Goal: Information Seeking & Learning: Learn about a topic

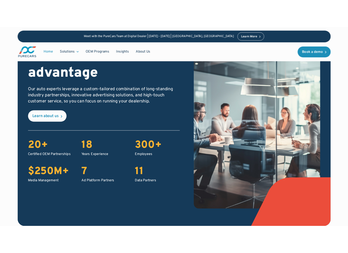
scroll to position [942, 0]
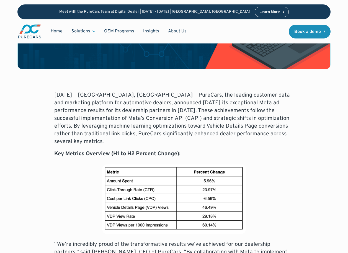
scroll to position [163, 0]
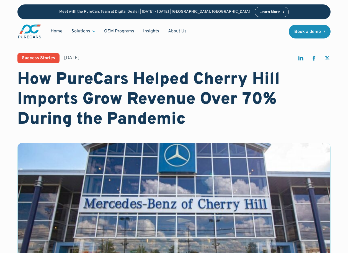
drag, startPoint x: 162, startPoint y: 90, endPoint x: 130, endPoint y: 68, distance: 39.0
click at [130, 72] on h1 "How PureCars Helped Cherry Hill Imports Grow Revenue Over 70% During the Pandem…" at bounding box center [173, 100] width 313 height 60
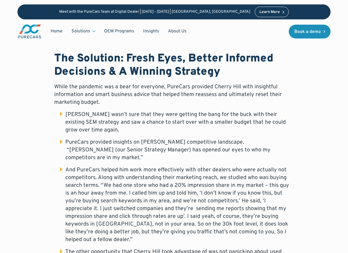
scroll to position [470, 0]
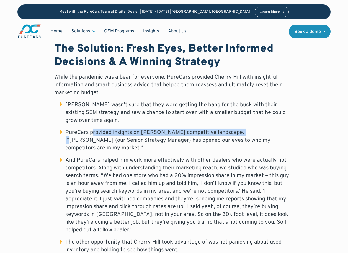
drag, startPoint x: 93, startPoint y: 120, endPoint x: 233, endPoint y: 123, distance: 140.2
click at [233, 123] on ul "Lou wasn’t sure that they were getting the bang for the buck with their existin…" at bounding box center [173, 246] width 239 height 290
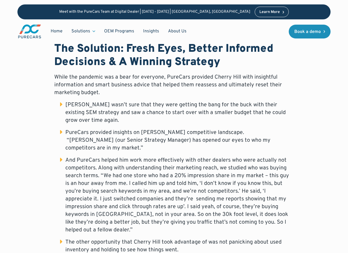
click at [240, 129] on li "PureCars provided insights on Cherry Hill’s competitive landscape. “Sean (our S…" at bounding box center [176, 140] width 233 height 23
drag, startPoint x: 290, startPoint y: 134, endPoint x: 125, endPoint y: 139, distance: 164.9
click at [125, 139] on ul "Lou wasn’t sure that they were getting the bang for the buck with their existin…" at bounding box center [173, 246] width 239 height 290
click at [93, 166] on li "And PureCars helped him work more effectively with other dealers who were actua…" at bounding box center [176, 194] width 233 height 77
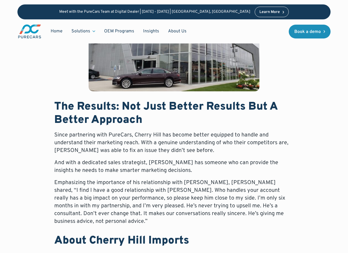
scroll to position [857, 0]
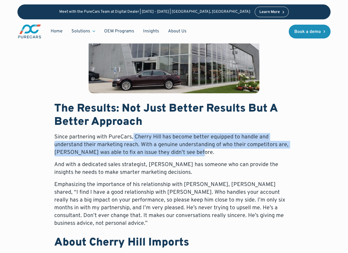
drag, startPoint x: 132, startPoint y: 116, endPoint x: 190, endPoint y: 129, distance: 58.9
click at [190, 133] on p "Since partnering with PureCars, Cherry Hill has become better equipped to handl…" at bounding box center [173, 144] width 239 height 23
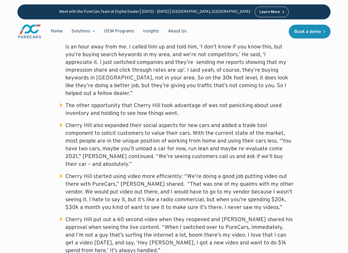
scroll to position [636, 0]
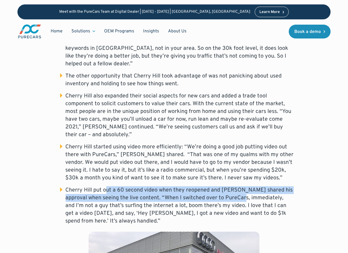
drag, startPoint x: 106, startPoint y: 161, endPoint x: 248, endPoint y: 176, distance: 142.0
click at [248, 176] on ul "Lou wasn’t sure that they were getting the bang for the buck with their existin…" at bounding box center [173, 80] width 239 height 290
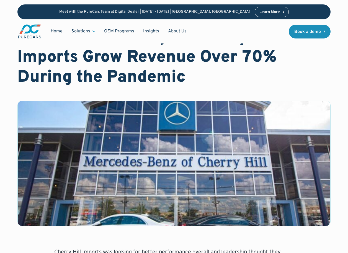
scroll to position [0, 0]
